Goal: Task Accomplishment & Management: Manage account settings

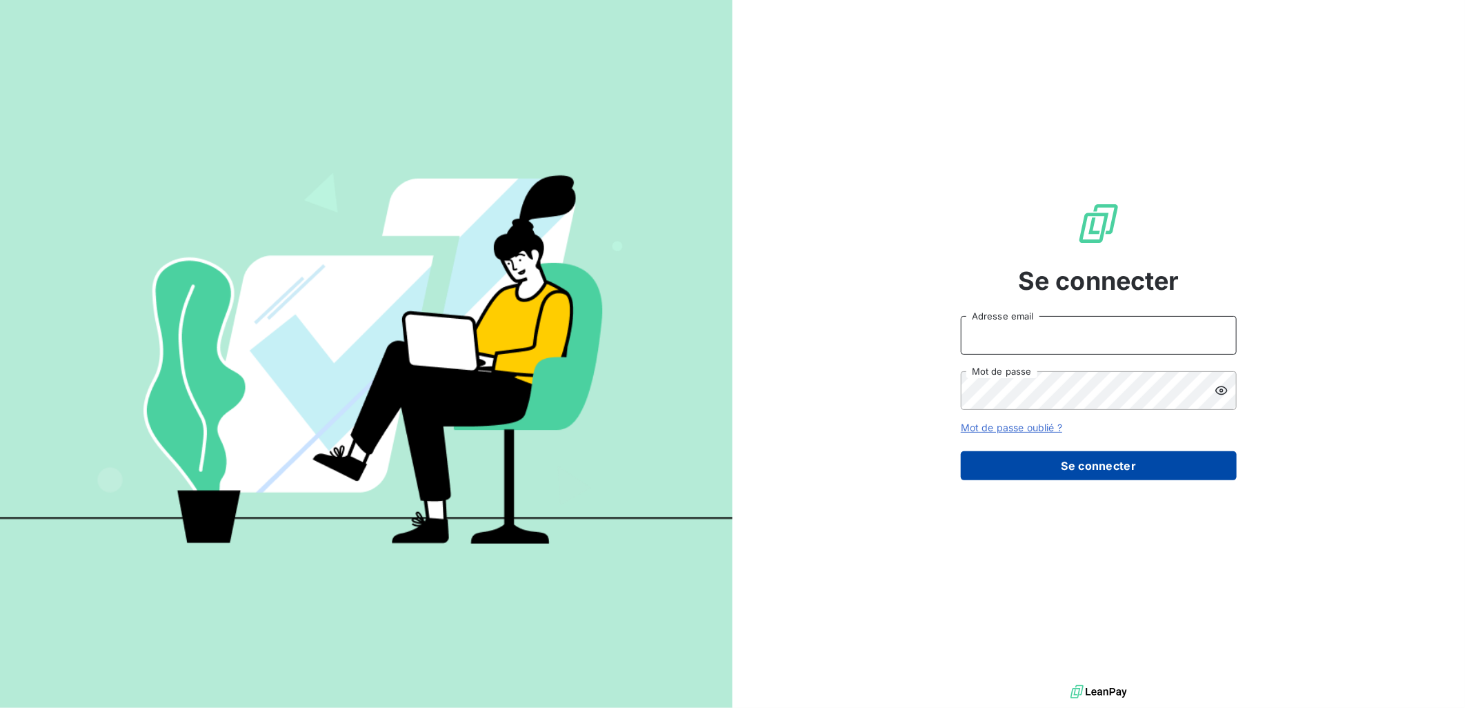
type input "[EMAIL_ADDRESS][DOMAIN_NAME]"
click at [1098, 466] on button "Se connecter" at bounding box center [1099, 465] width 276 height 29
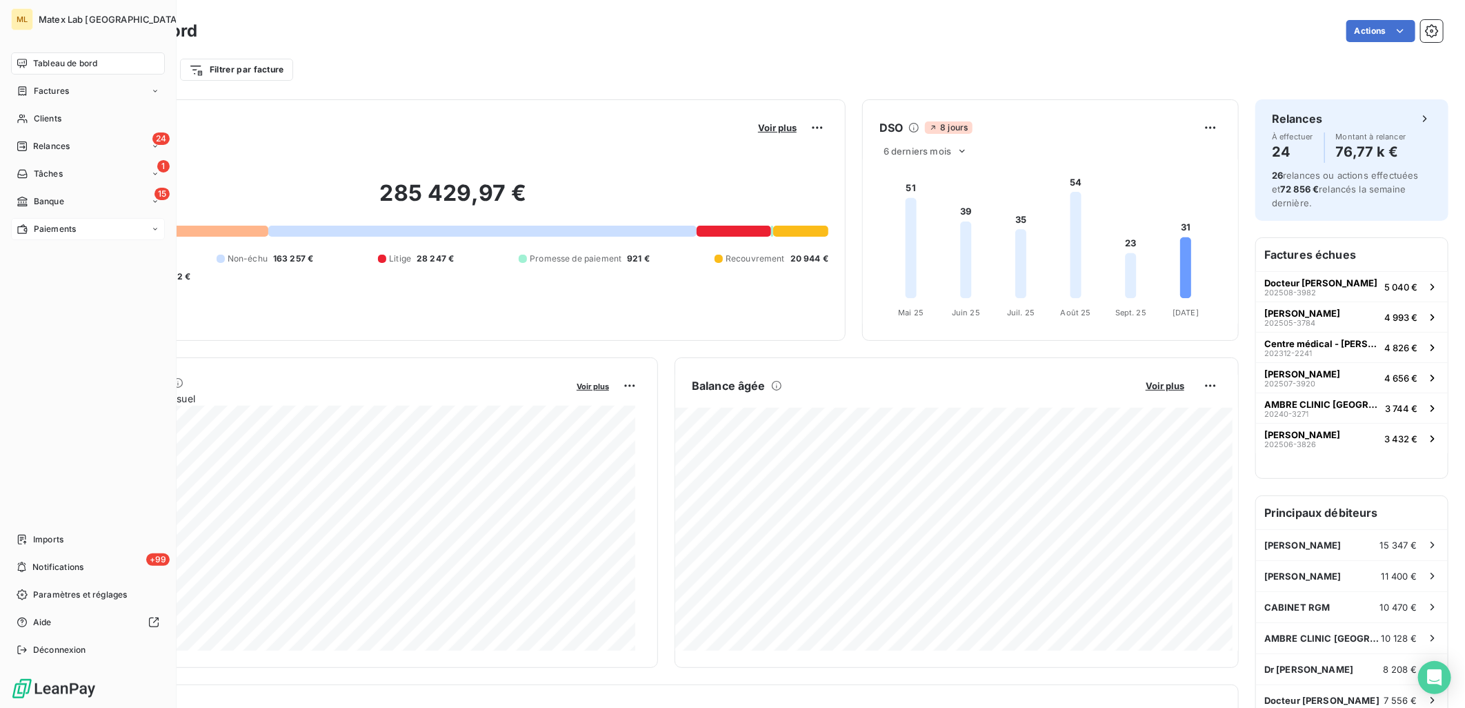
click at [68, 223] on span "Paiements" at bounding box center [55, 229] width 42 height 12
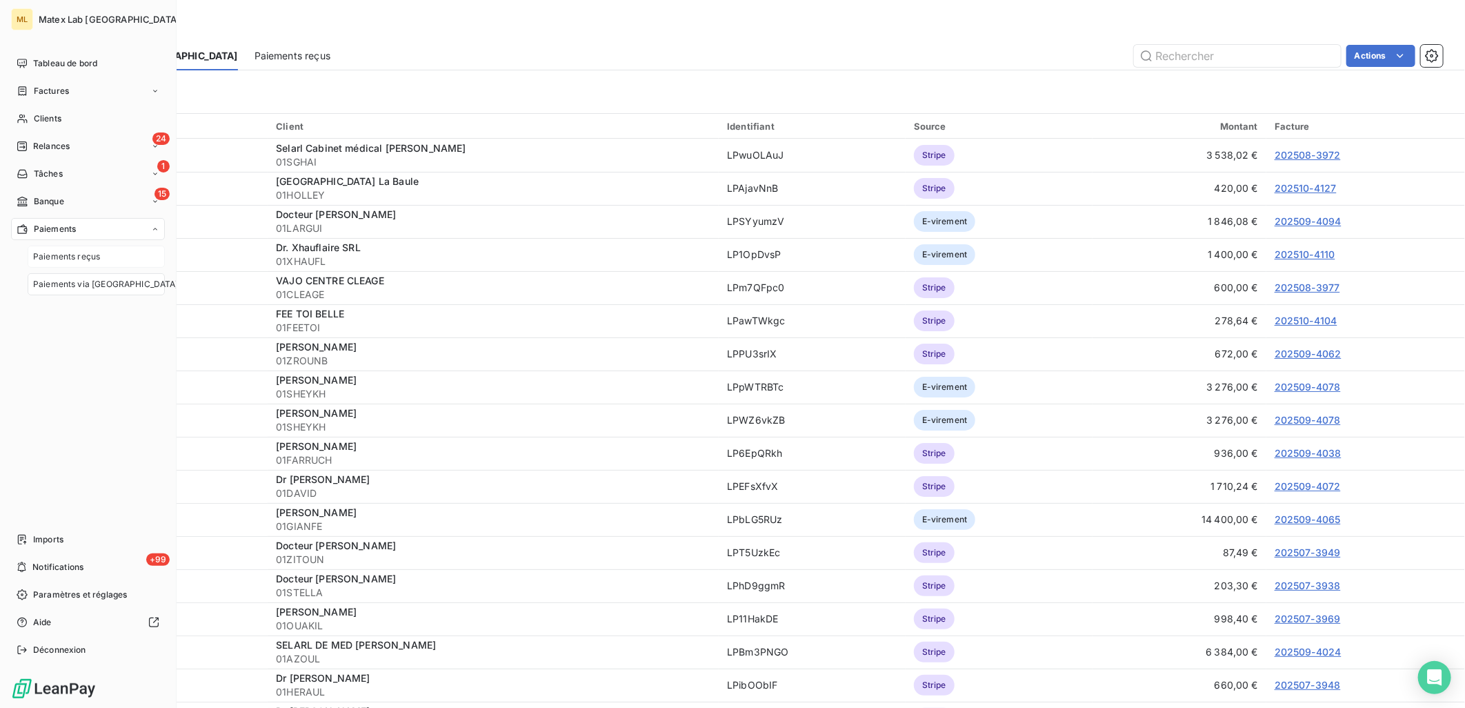
click at [81, 255] on span "Paiements reçus" at bounding box center [66, 256] width 67 height 12
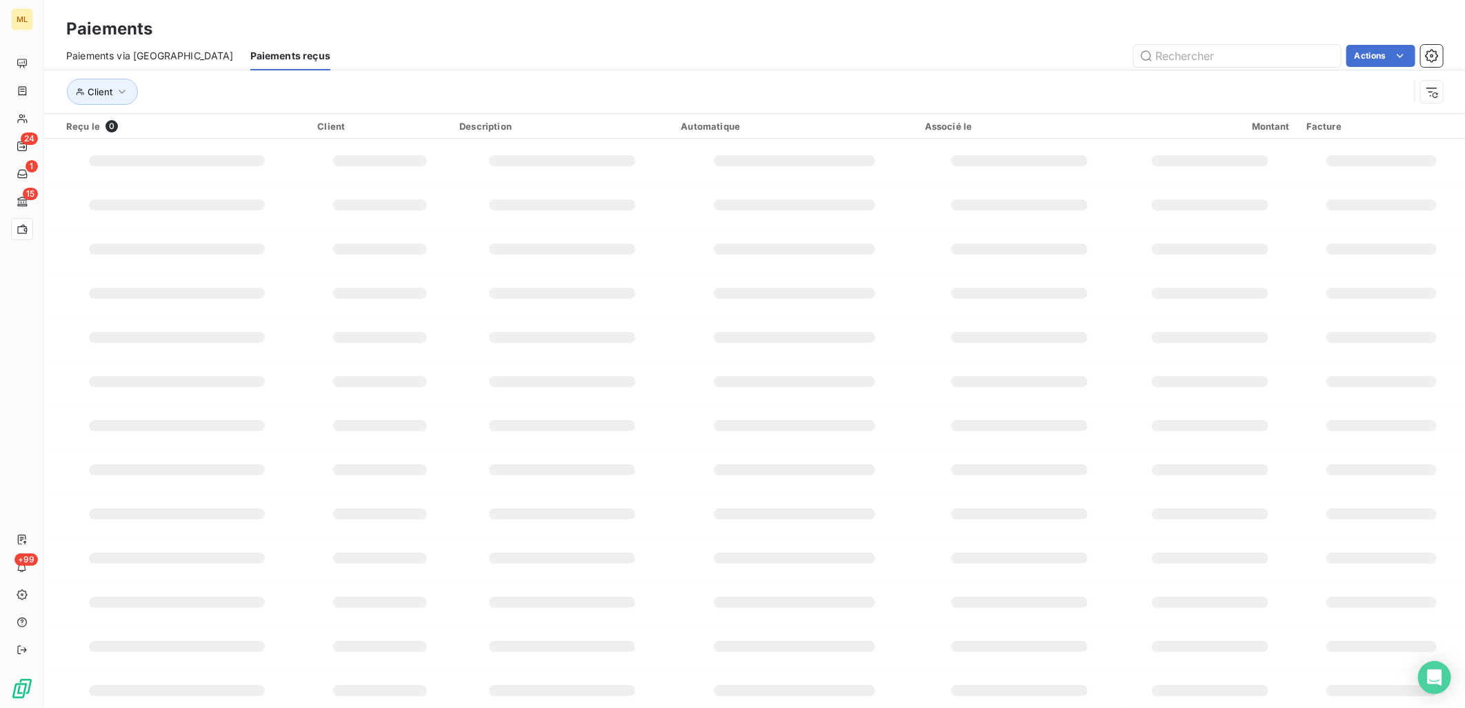
click at [182, 58] on div "Paiements via le Portail Paiements reçus Actions" at bounding box center [754, 55] width 1421 height 29
click at [132, 57] on span "Paiements via [GEOGRAPHIC_DATA]" at bounding box center [150, 56] width 168 height 14
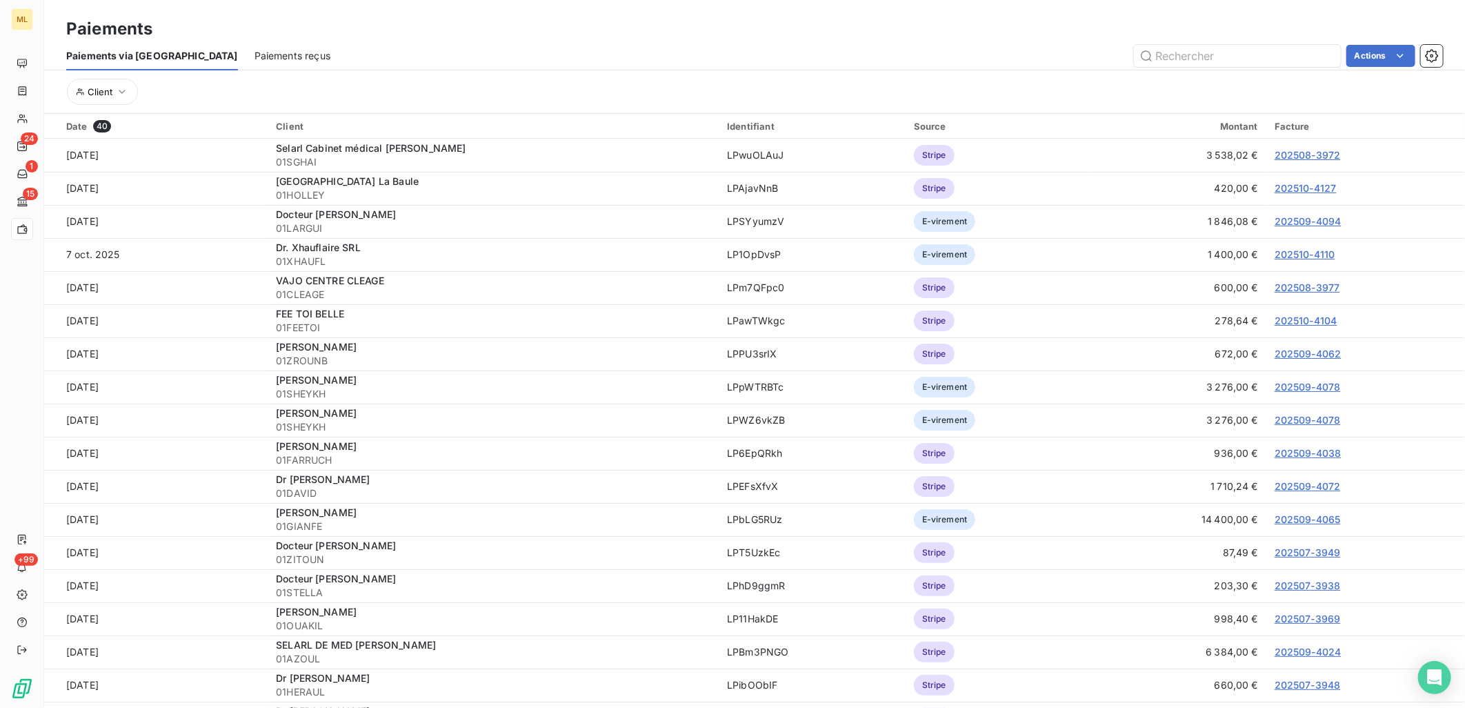
click at [255, 55] on span "Paiements reçus" at bounding box center [293, 56] width 76 height 14
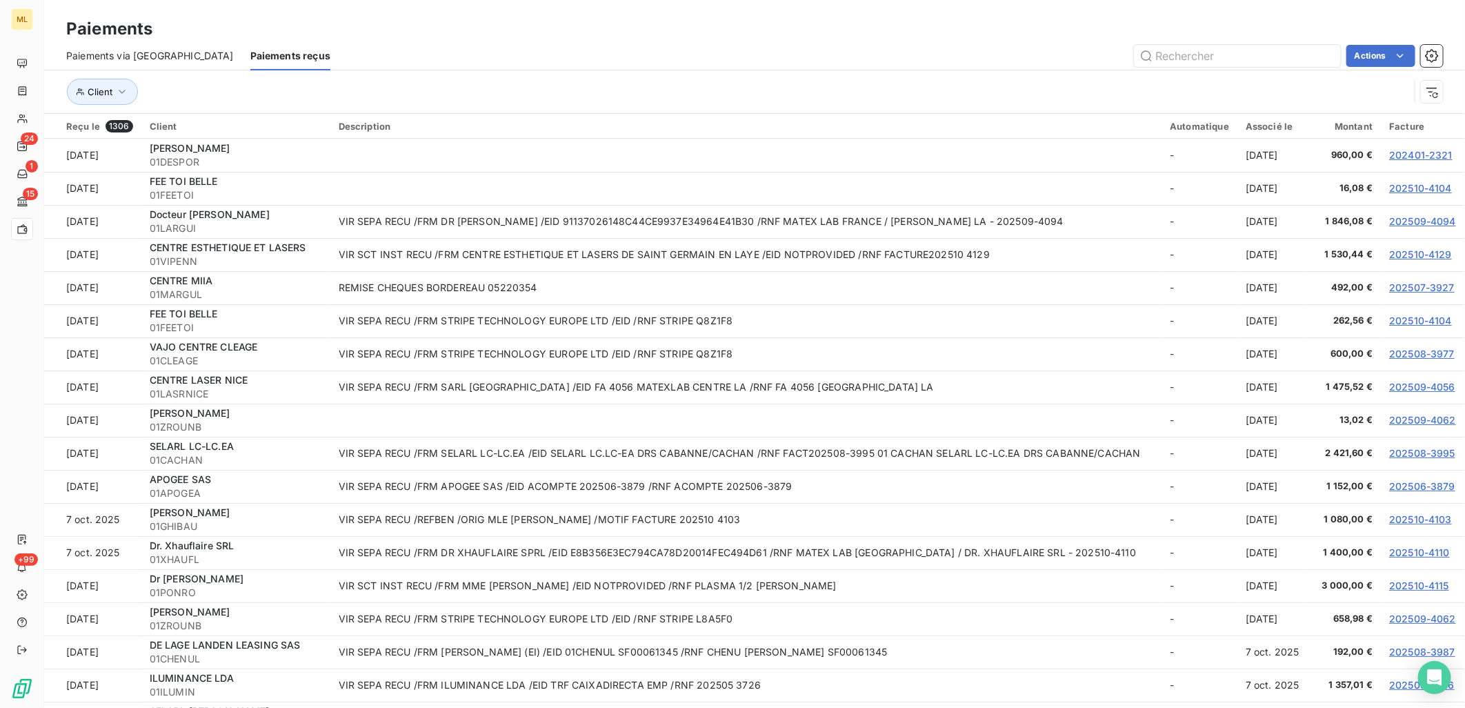
click at [107, 52] on span "Paiements via [GEOGRAPHIC_DATA]" at bounding box center [150, 56] width 168 height 14
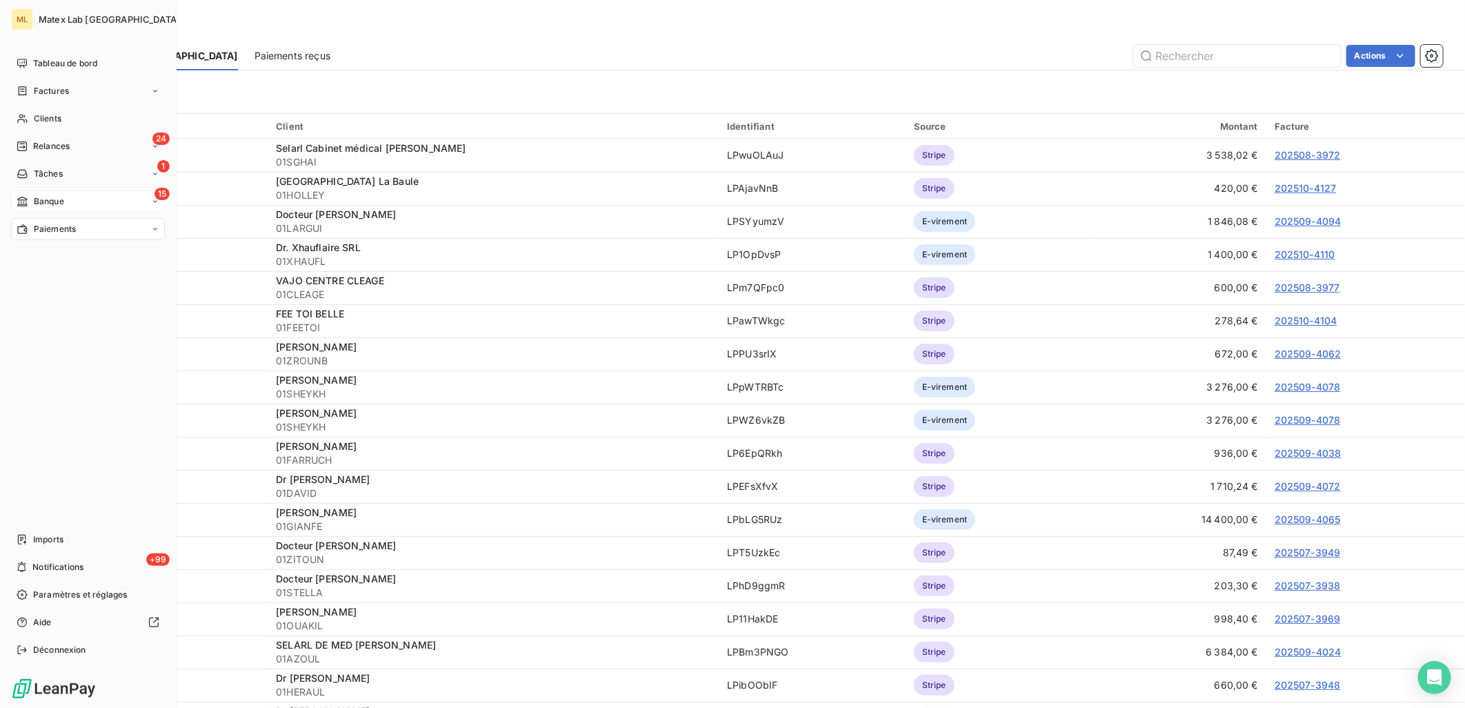
click at [28, 196] on icon at bounding box center [23, 201] width 12 height 11
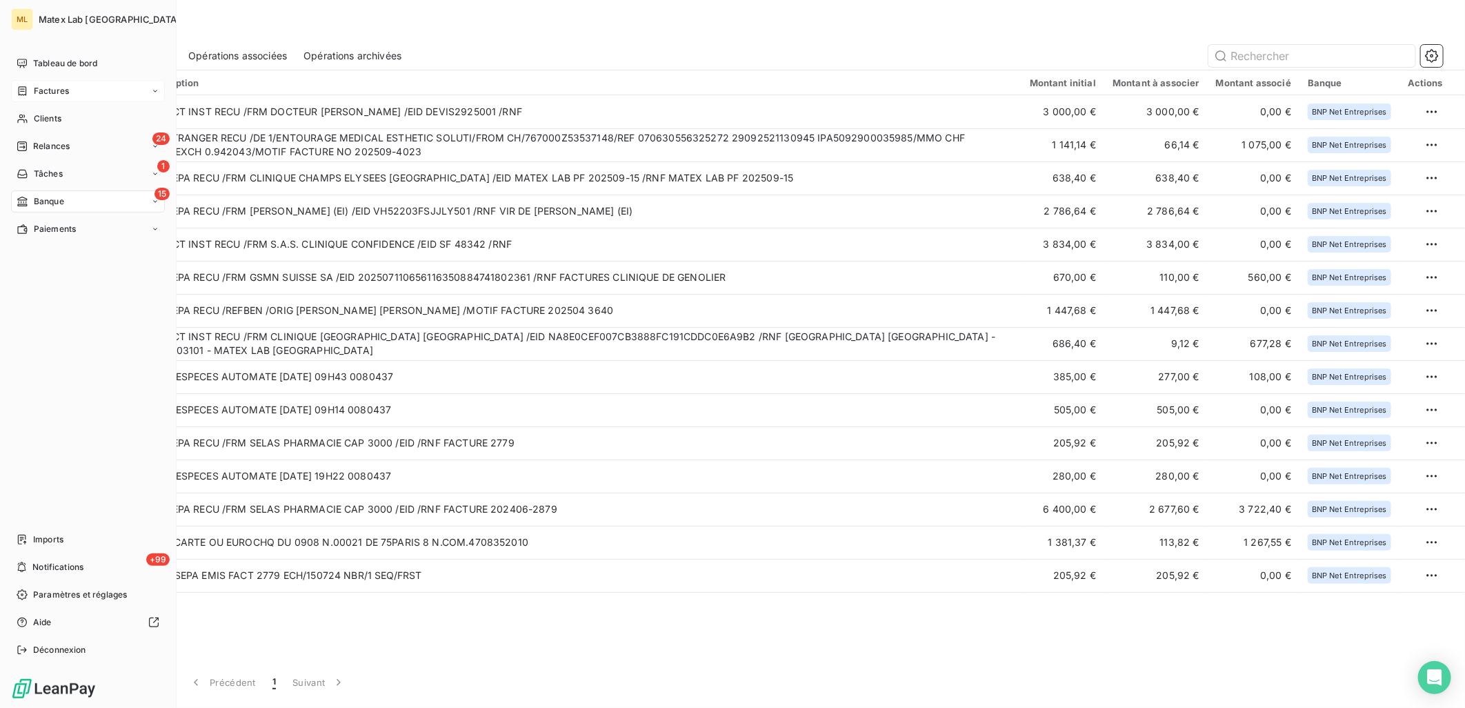
click at [56, 90] on span "Factures" at bounding box center [51, 91] width 35 height 12
